Goal: Use online tool/utility: Utilize a website feature to perform a specific function

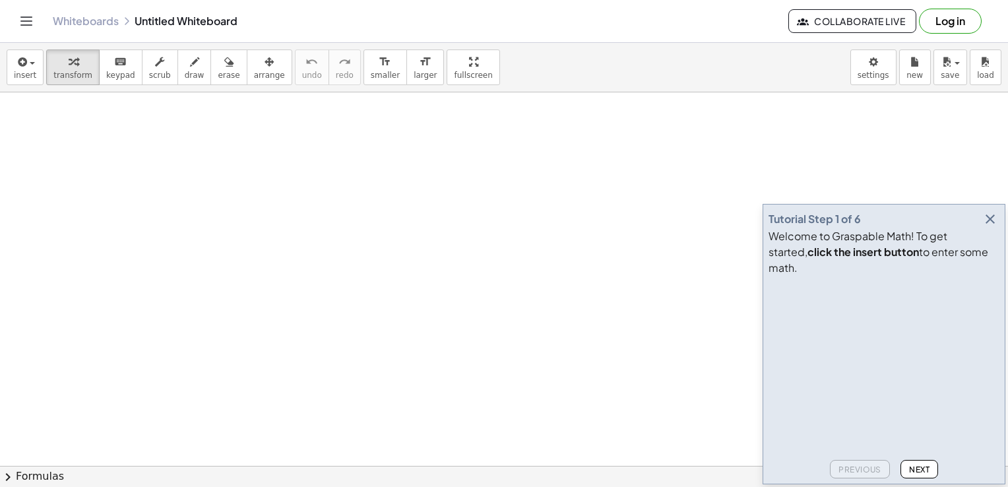
click at [990, 227] on icon "button" at bounding box center [990, 219] width 16 height 16
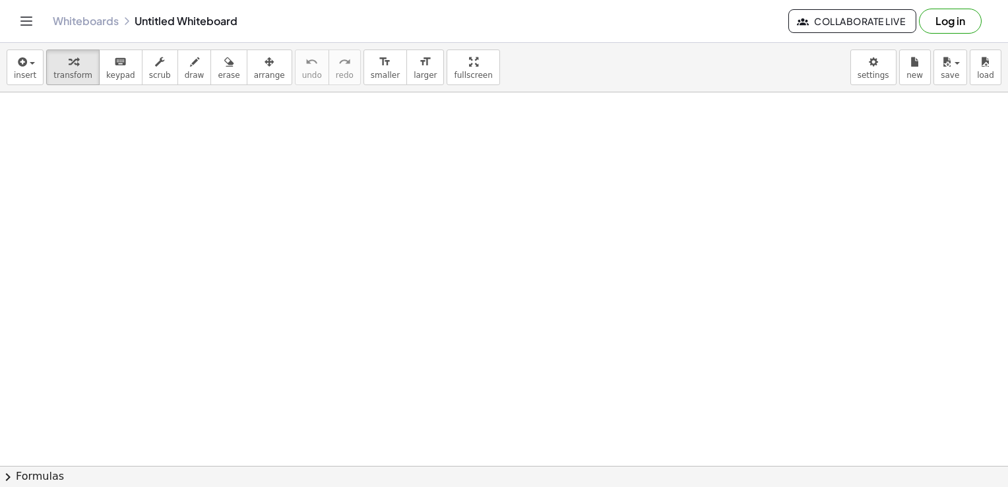
click at [314, 203] on icon at bounding box center [313, 202] width 14 height 14
click at [282, 199] on span "−" at bounding box center [286, 202] width 8 height 19
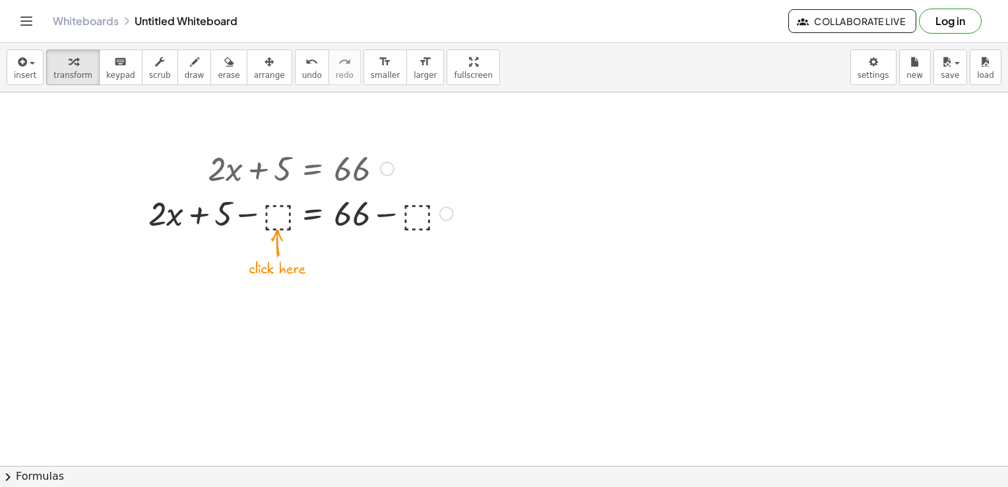
click at [272, 217] on div at bounding box center [301, 212] width 318 height 45
click at [210, 216] on div at bounding box center [301, 212] width 296 height 45
click at [257, 216] on div at bounding box center [301, 212] width 296 height 45
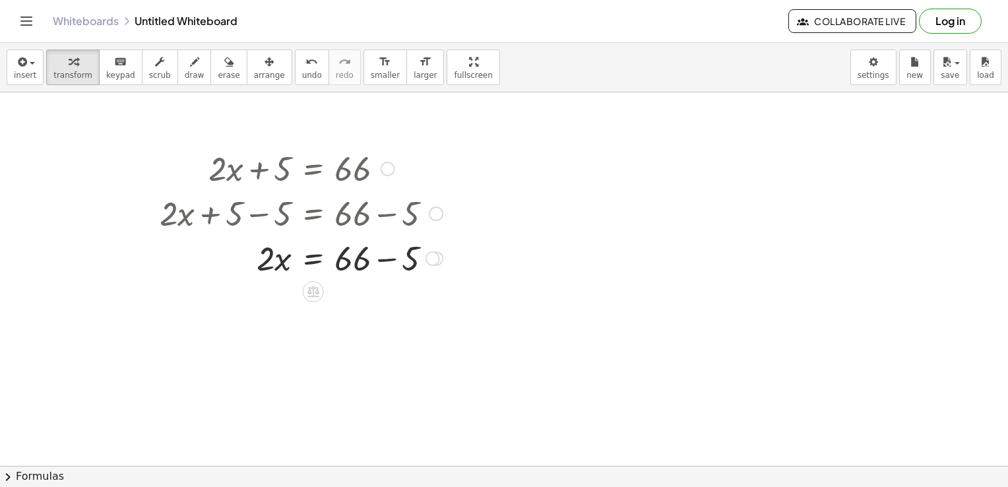
click at [386, 260] on div at bounding box center [301, 257] width 296 height 45
click at [311, 308] on div at bounding box center [301, 302] width 296 height 45
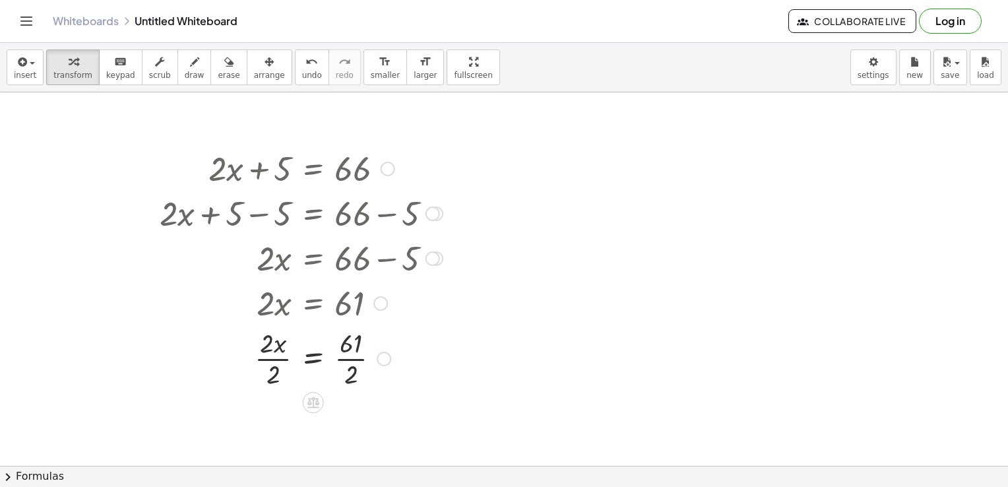
click at [265, 359] on div at bounding box center [301, 357] width 296 height 66
click at [348, 360] on div at bounding box center [301, 357] width 296 height 66
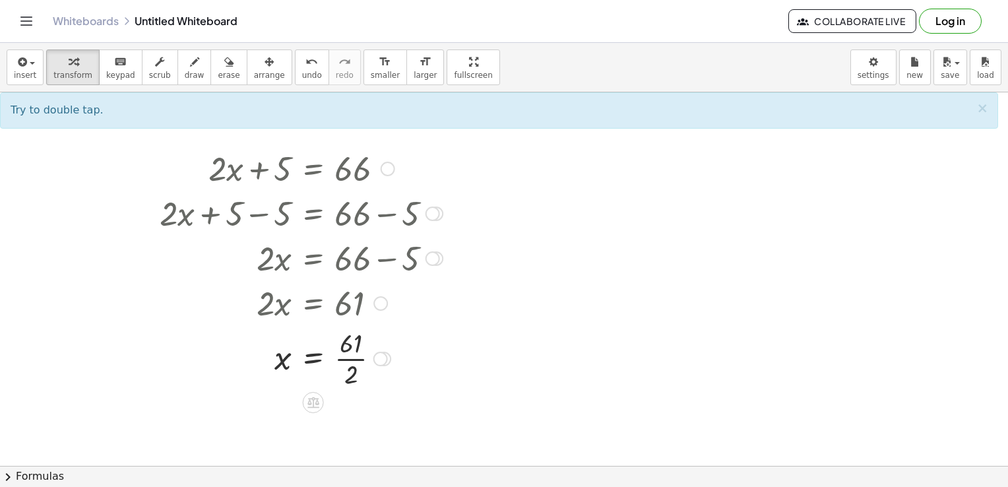
click at [348, 360] on div at bounding box center [301, 357] width 296 height 66
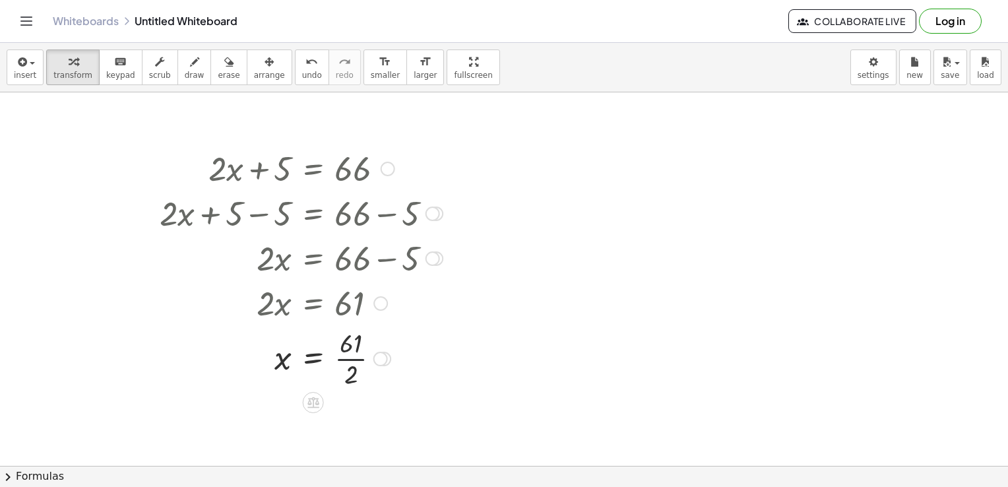
click at [348, 360] on div at bounding box center [301, 357] width 296 height 66
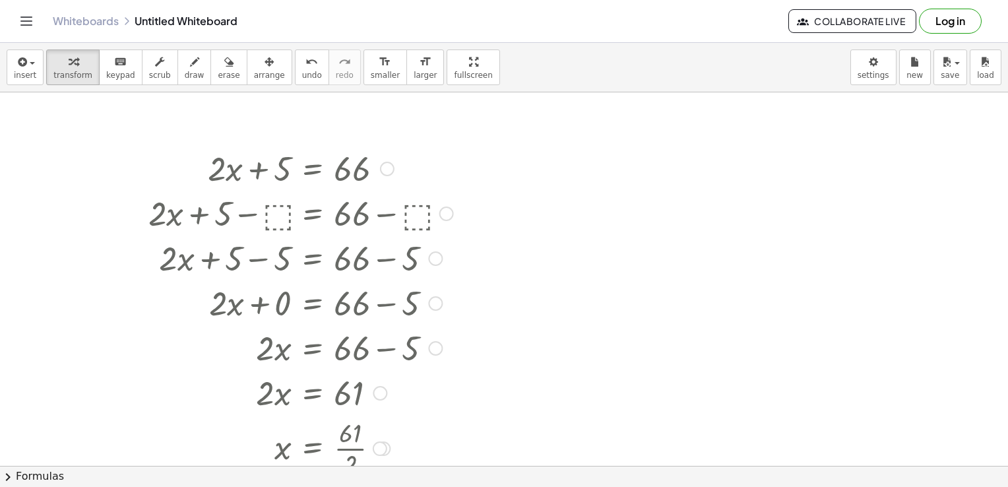
drag, startPoint x: 433, startPoint y: 259, endPoint x: 429, endPoint y: 396, distance: 137.9
click at [313, 169] on div "+ · 2 · x + 5 = 66 + · 2 · x + 5 − ⬚ = + 66 − ⬚ + · 2 · x + 5 − 5 = + 66 − 5 + …" at bounding box center [313, 169] width 0 height 0
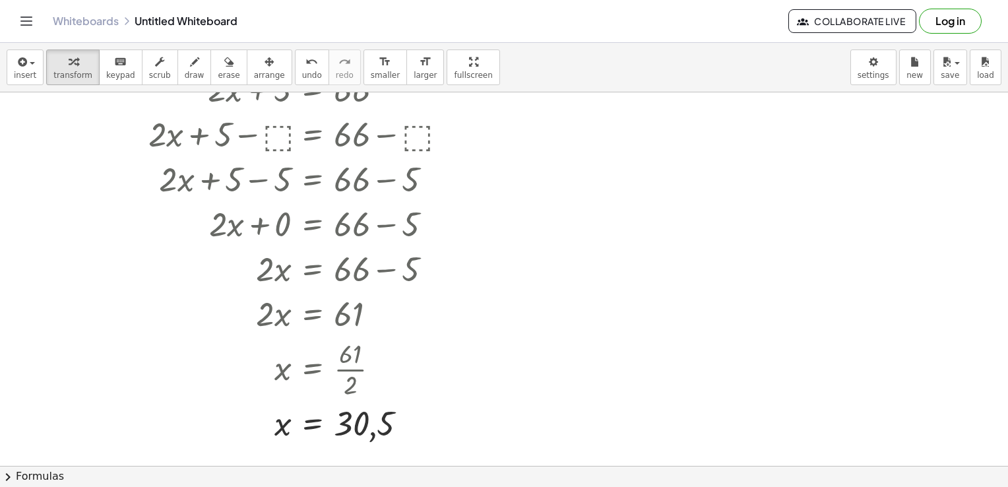
scroll to position [78, 0]
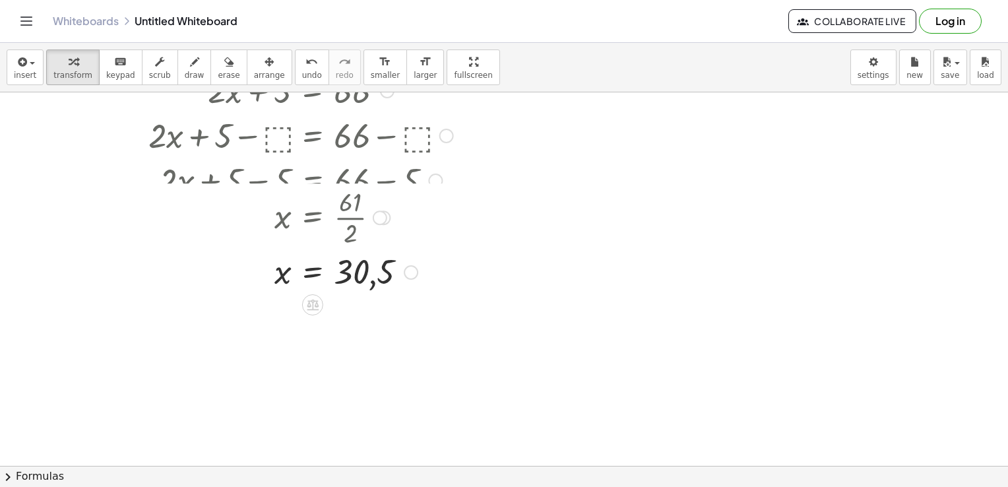
drag, startPoint x: 380, startPoint y: 370, endPoint x: 415, endPoint y: 270, distance: 106.2
click at [313, 91] on div "+ · 2 · x + 5 = 66 + · 2 · x + 5 − ⬚ = + 66 − ⬚ + · 2 · x + 5 − 5 = + 66 − 5 + …" at bounding box center [313, 91] width 0 height 0
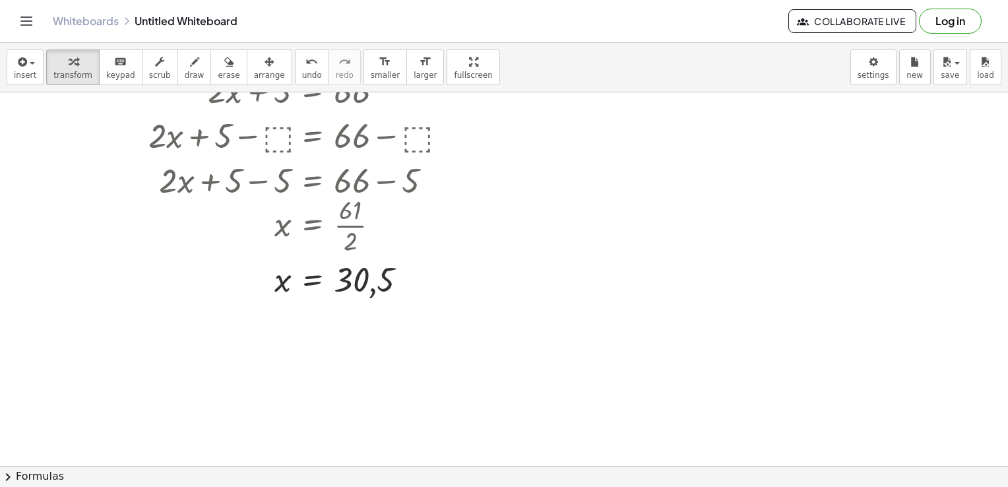
scroll to position [0, 0]
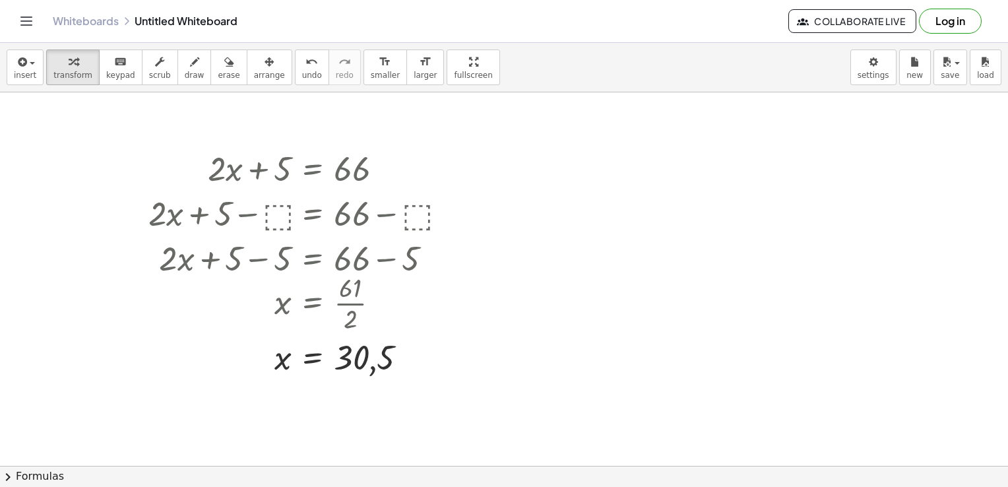
drag, startPoint x: 181, startPoint y: 6, endPoint x: 559, endPoint y: 183, distance: 416.9
click at [559, 183] on div at bounding box center [504, 465] width 1008 height 747
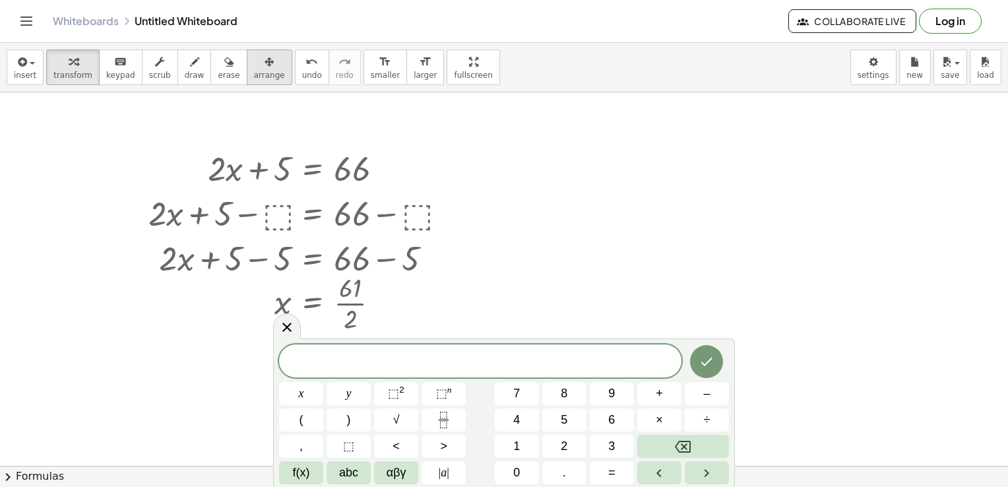
click at [264, 61] on icon "button" at bounding box center [268, 62] width 9 height 16
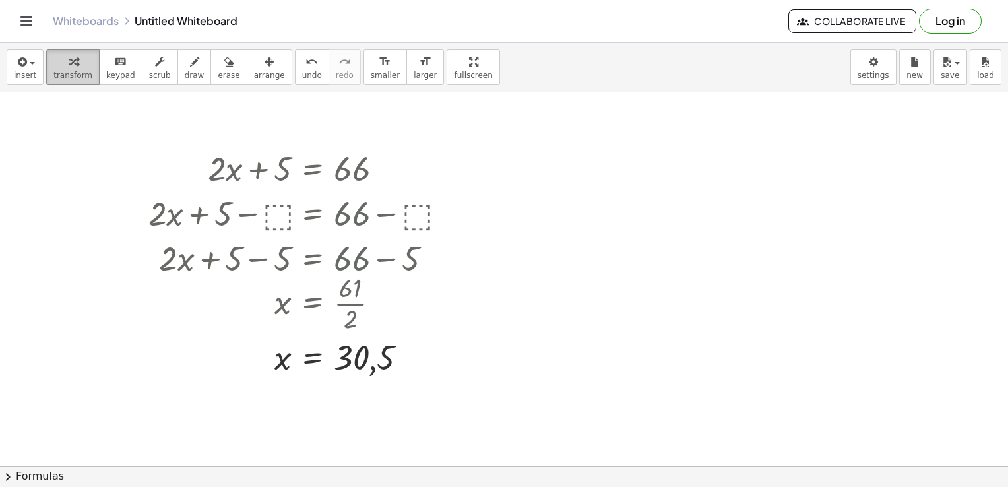
click at [55, 65] on div "button" at bounding box center [72, 61] width 39 height 16
click at [507, 165] on div at bounding box center [504, 465] width 1008 height 747
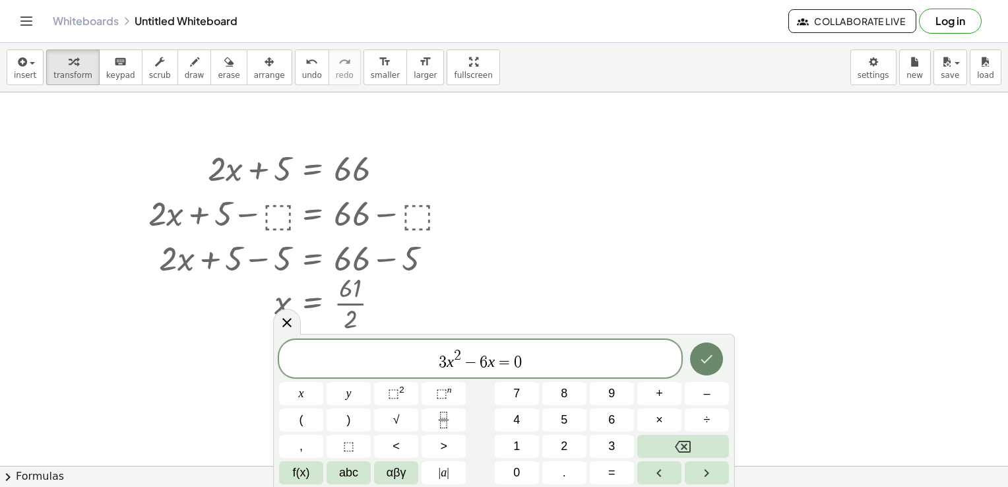
click at [710, 362] on icon "Done" at bounding box center [706, 359] width 16 height 16
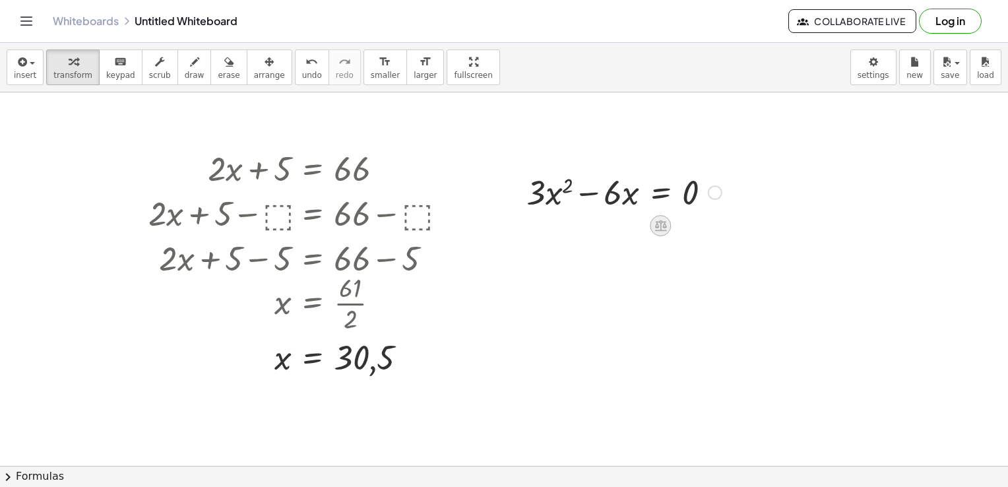
click at [661, 228] on icon at bounding box center [661, 225] width 12 height 11
click at [687, 222] on span "÷" at bounding box center [686, 225] width 7 height 19
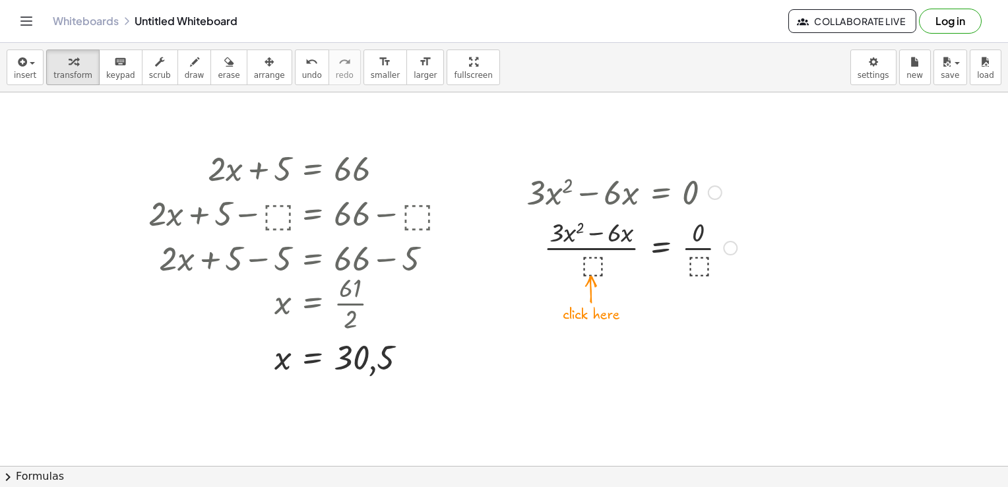
click at [590, 262] on div at bounding box center [632, 247] width 224 height 66
click at [588, 249] on div at bounding box center [628, 247] width 216 height 66
click at [691, 247] on div at bounding box center [628, 247] width 216 height 66
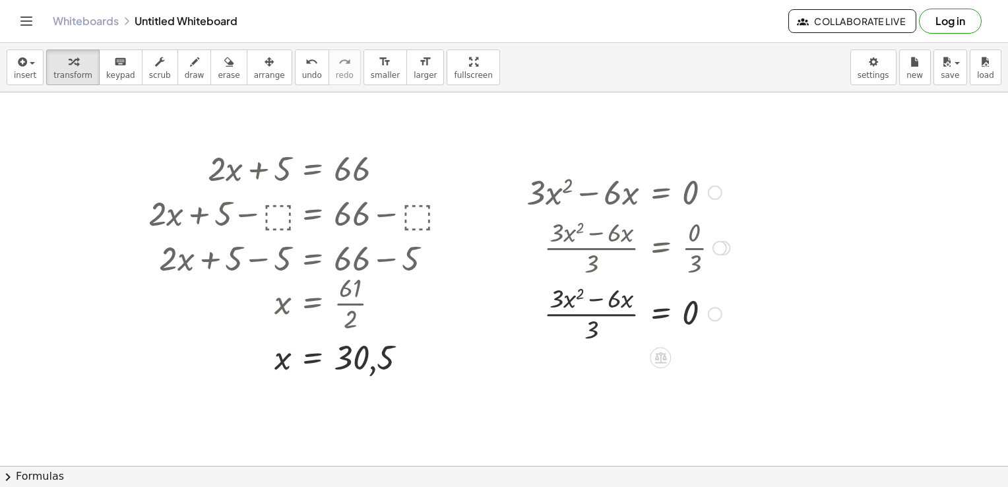
click at [594, 333] on div at bounding box center [628, 313] width 216 height 66
drag, startPoint x: 590, startPoint y: 331, endPoint x: 551, endPoint y: 299, distance: 49.7
click at [551, 299] on div at bounding box center [628, 313] width 216 height 66
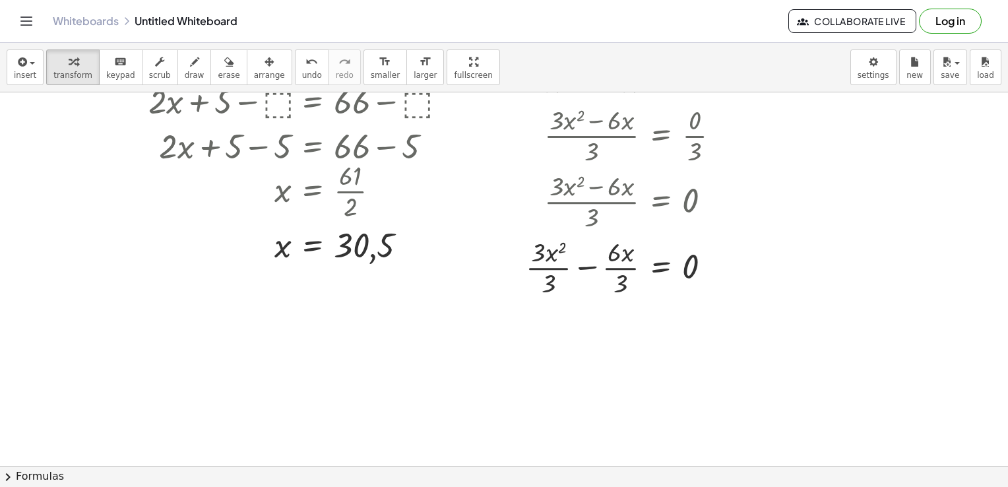
scroll to position [122, 0]
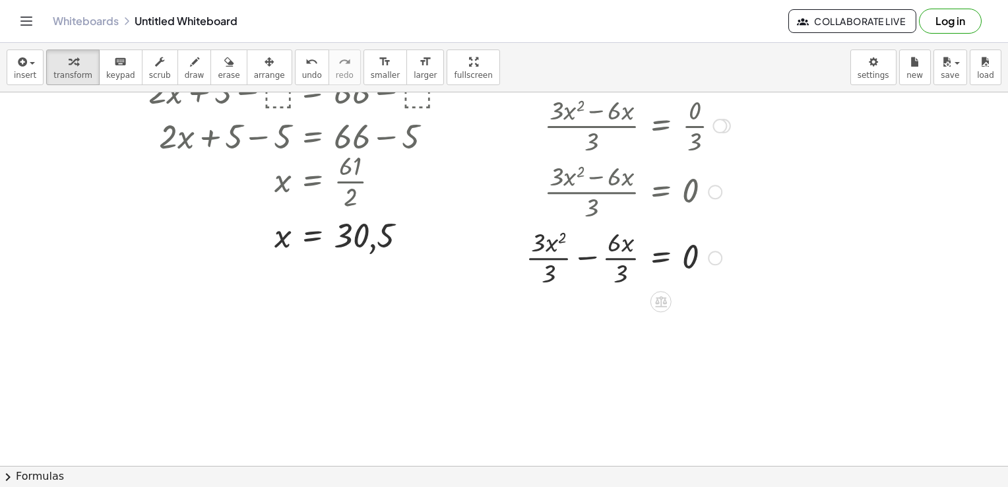
click at [546, 270] on div at bounding box center [628, 257] width 218 height 66
click at [623, 339] on div at bounding box center [628, 323] width 218 height 66
click at [589, 326] on div at bounding box center [628, 322] width 218 height 45
click at [612, 330] on div at bounding box center [628, 322] width 218 height 45
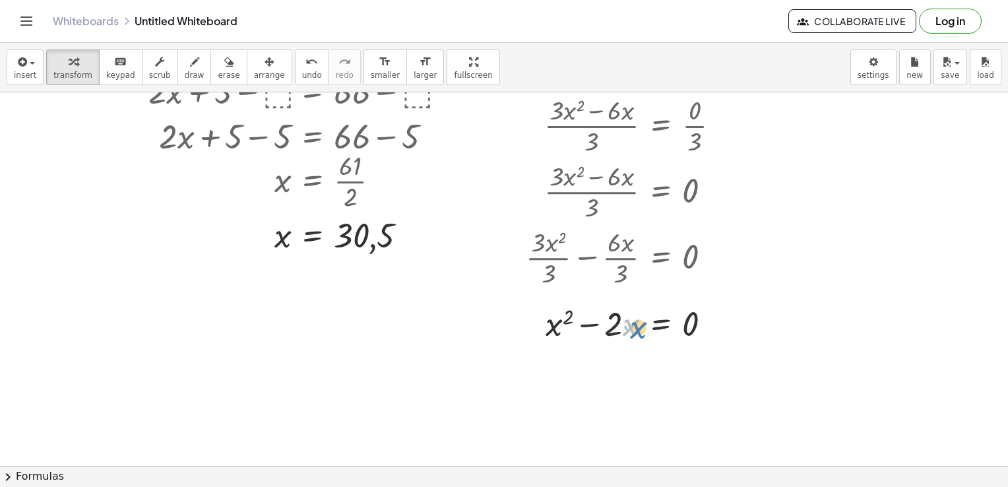
click at [627, 329] on div at bounding box center [628, 322] width 218 height 45
click at [559, 332] on div at bounding box center [628, 322] width 218 height 45
